Goal: Task Accomplishment & Management: Manage account settings

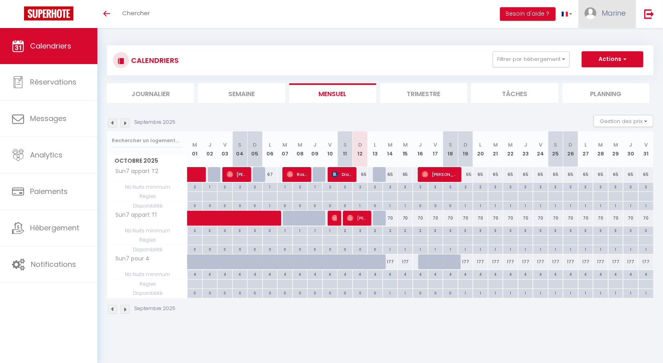
click at [596, 13] on link "Marine" at bounding box center [606, 14] width 57 height 28
click at [604, 40] on link "Paramètres" at bounding box center [603, 40] width 59 height 14
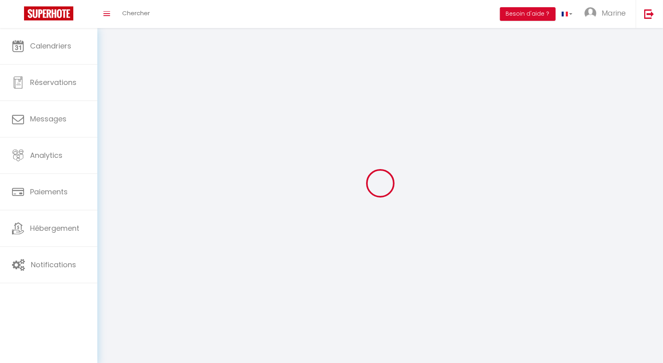
select select
type input "Marine"
type input "Belleton"
type input "[PHONE_NUMBER]"
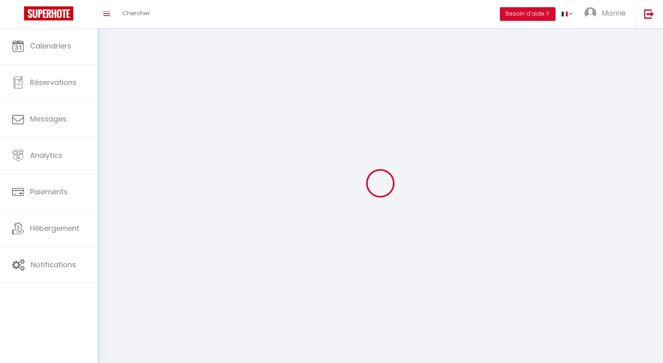
type input "80 domaine [PERSON_NAME]"
type input "97170"
type input "Petit [PERSON_NAME]"
type input "WtQja22hVRUQ5Q4hQL3Wq2WN9"
type input "Mchqv43X2lcQArnLUYOIveHfK"
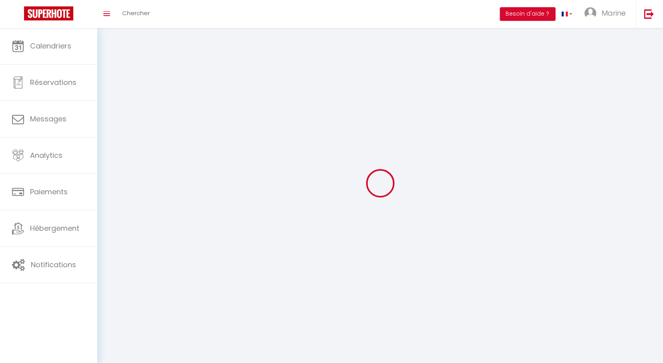
type input "WtQja22hVRUQ5Q4hQL3Wq2WN9"
type input "Mchqv43X2lcQArnLUYOIveHfK"
type input "[URL][DOMAIN_NAME]"
select select "28"
select select "fr"
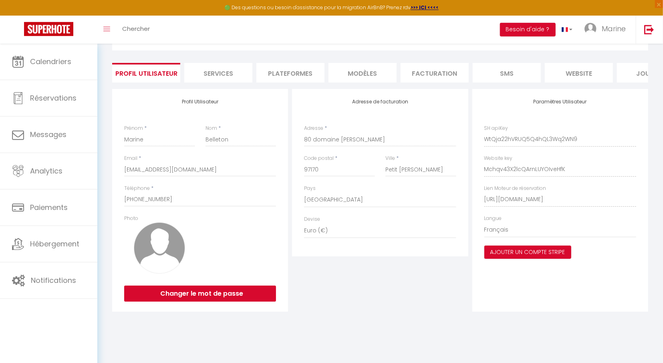
scroll to position [44, 0]
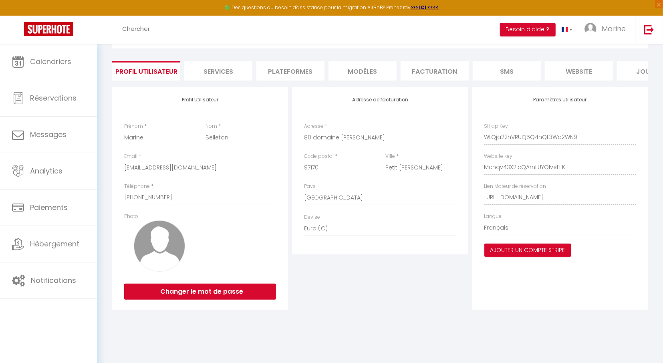
click at [446, 72] on li "Facturation" at bounding box center [434, 71] width 68 height 20
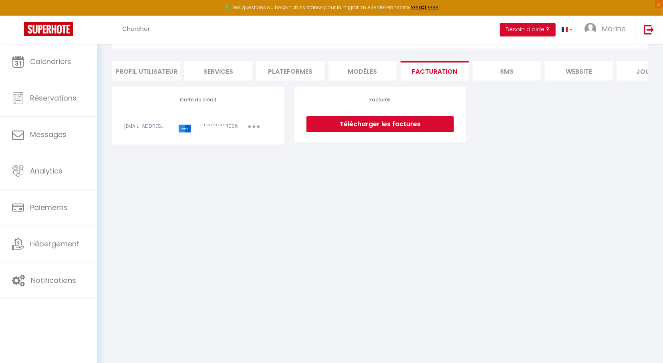
click at [254, 127] on icon "button" at bounding box center [254, 126] width 2 height 2
click at [335, 124] on link "Télécharger les factures" at bounding box center [379, 124] width 147 height 16
click at [349, 68] on li "MODÈLES" at bounding box center [362, 71] width 68 height 20
